Goal: Task Accomplishment & Management: Manage account settings

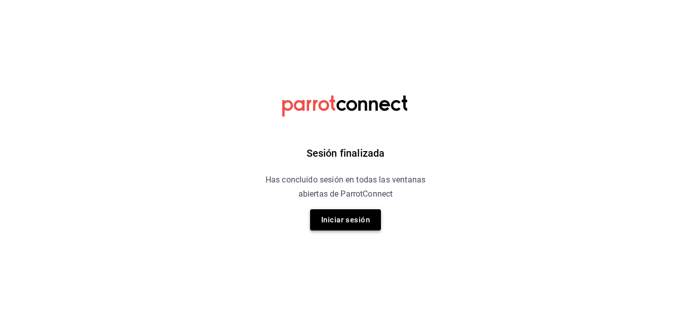
click at [344, 222] on button "Iniciar sesión" at bounding box center [345, 219] width 71 height 21
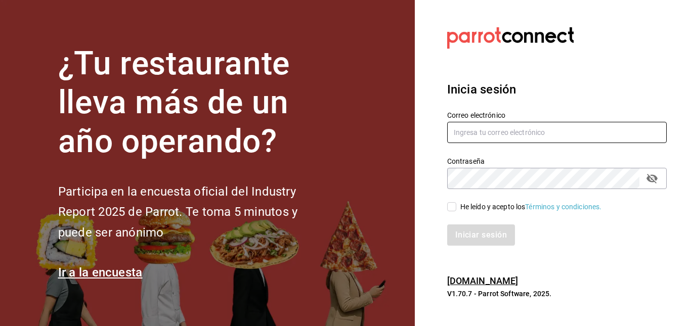
type input "[EMAIL_ADDRESS][DOMAIN_NAME]"
click at [453, 207] on input "He leído y acepto los Términos y condiciones." at bounding box center [451, 206] width 9 height 9
checkbox input "true"
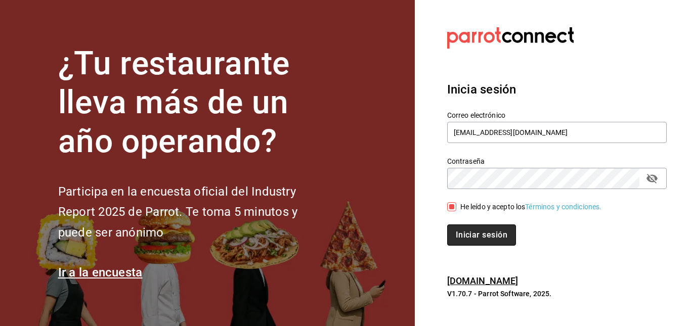
click at [471, 230] on button "Iniciar sesión" at bounding box center [481, 235] width 69 height 21
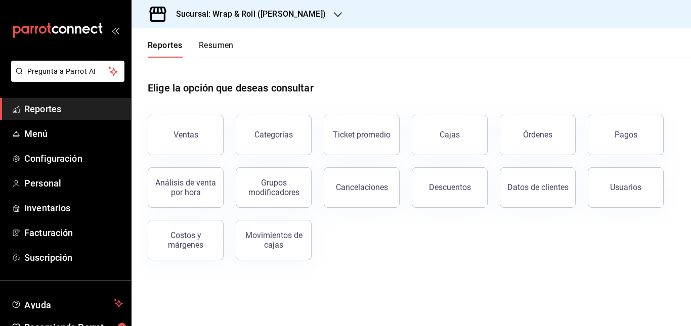
click at [288, 13] on h3 "Sucursal: Wrap & Roll ([PERSON_NAME])" at bounding box center [247, 14] width 158 height 12
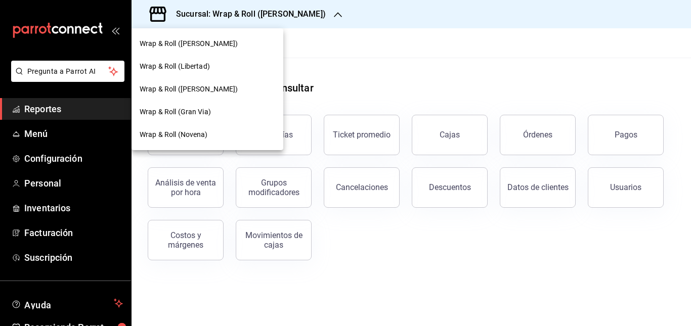
click at [358, 67] on div at bounding box center [345, 163] width 691 height 326
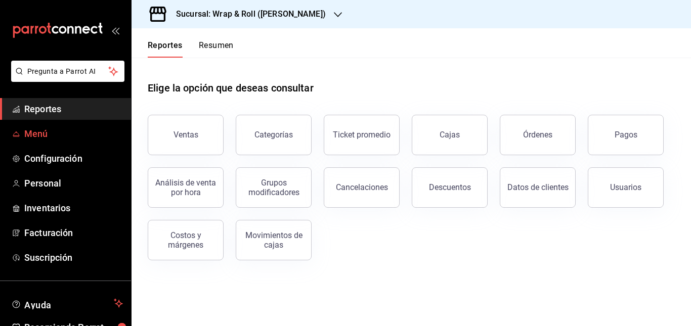
click at [45, 132] on span "Menú" at bounding box center [73, 134] width 99 height 14
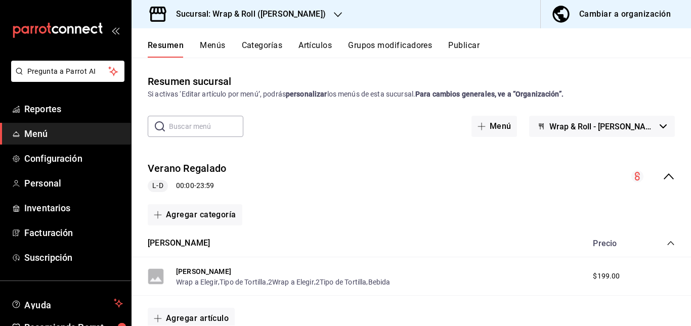
click at [351, 168] on div "Verano Regalado L-D 00:00 - 23:59" at bounding box center [410, 176] width 559 height 47
